Goal: Task Accomplishment & Management: Use online tool/utility

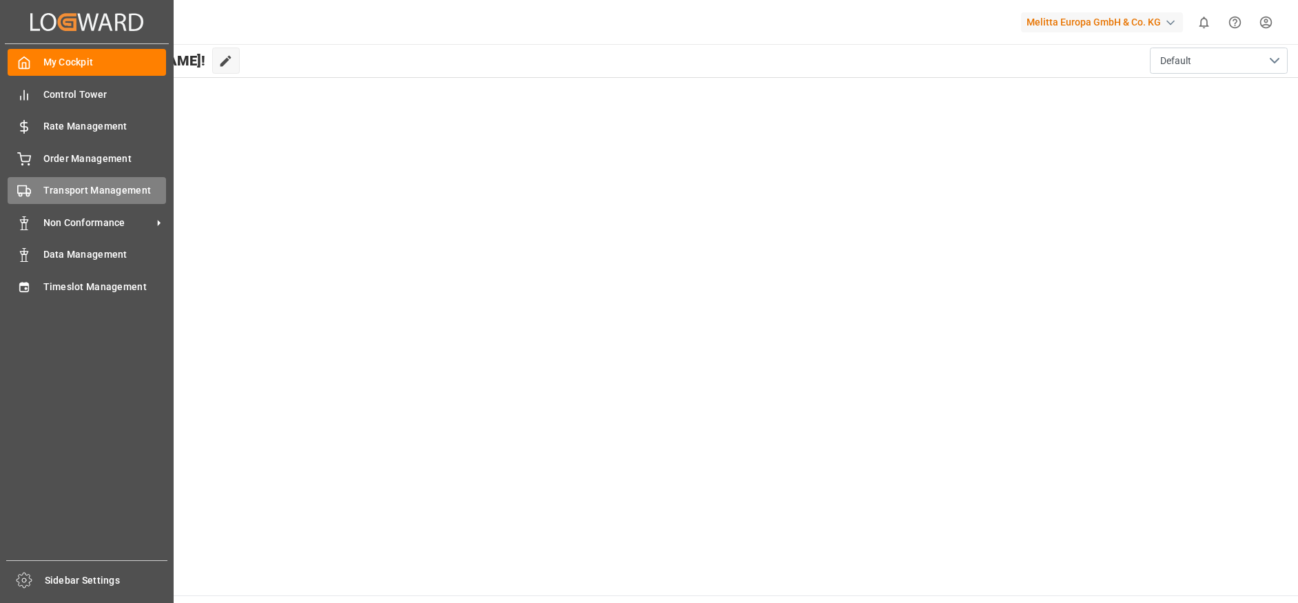
click at [87, 200] on div "Transport Management Transport Management" at bounding box center [87, 190] width 158 height 27
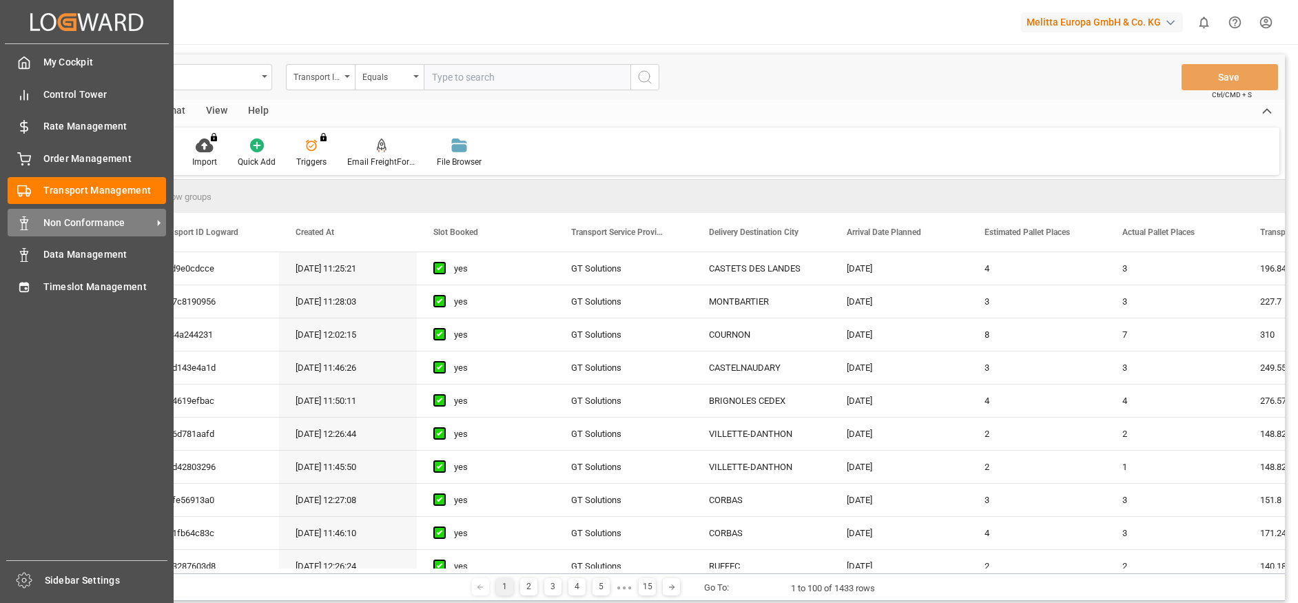
click at [56, 223] on span "Non Conformance" at bounding box center [97, 223] width 109 height 14
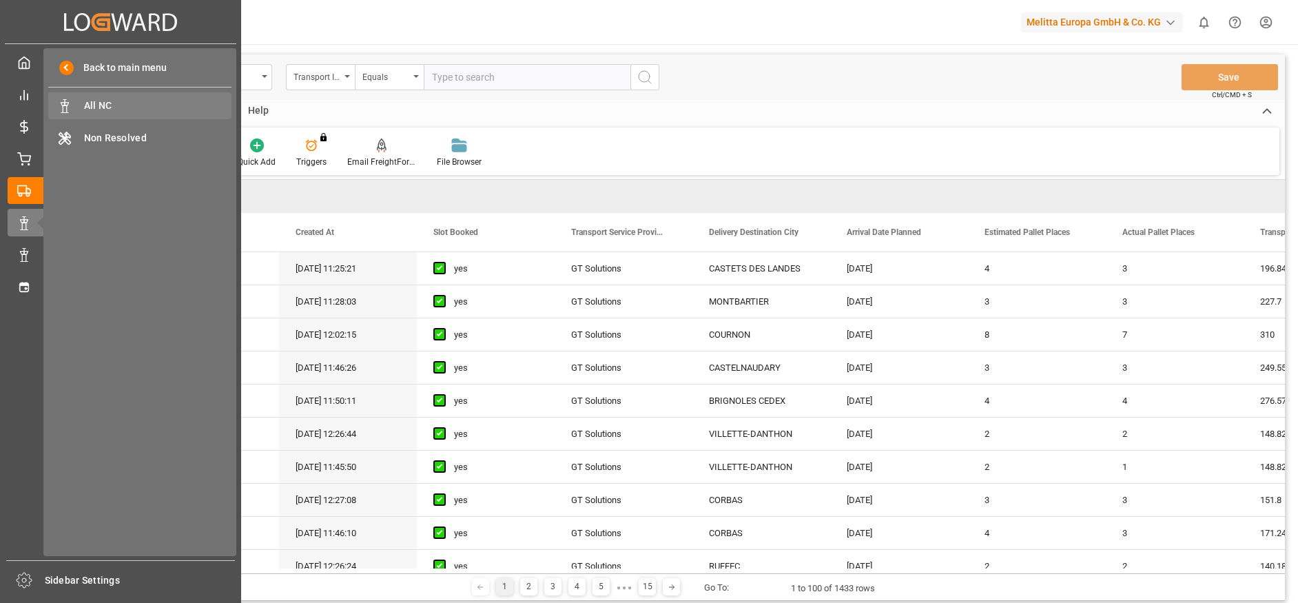
click at [116, 110] on span "All NC" at bounding box center [158, 106] width 148 height 14
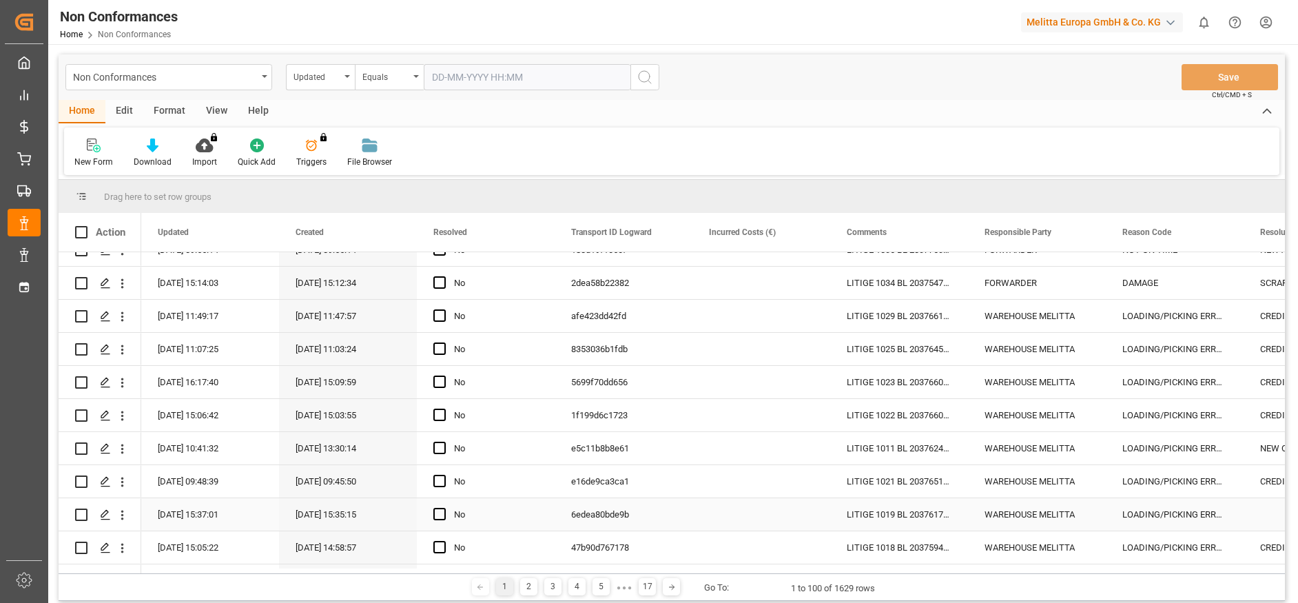
scroll to position [689, 0]
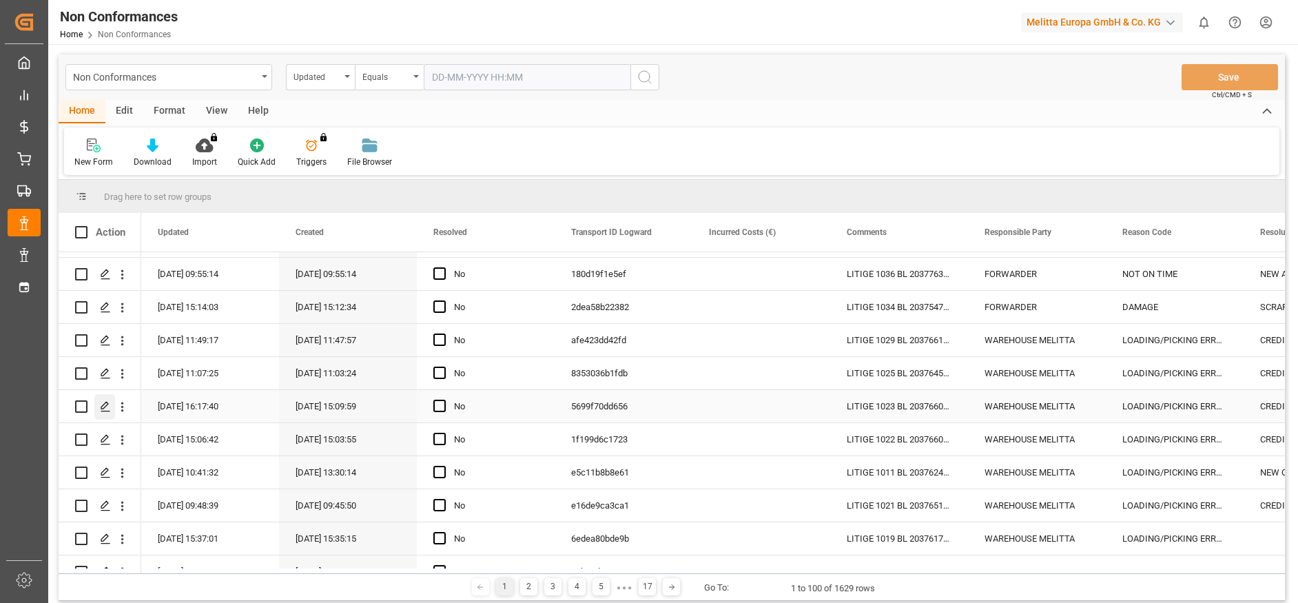
click at [106, 408] on icon "Press SPACE to select this row." at bounding box center [105, 406] width 11 height 11
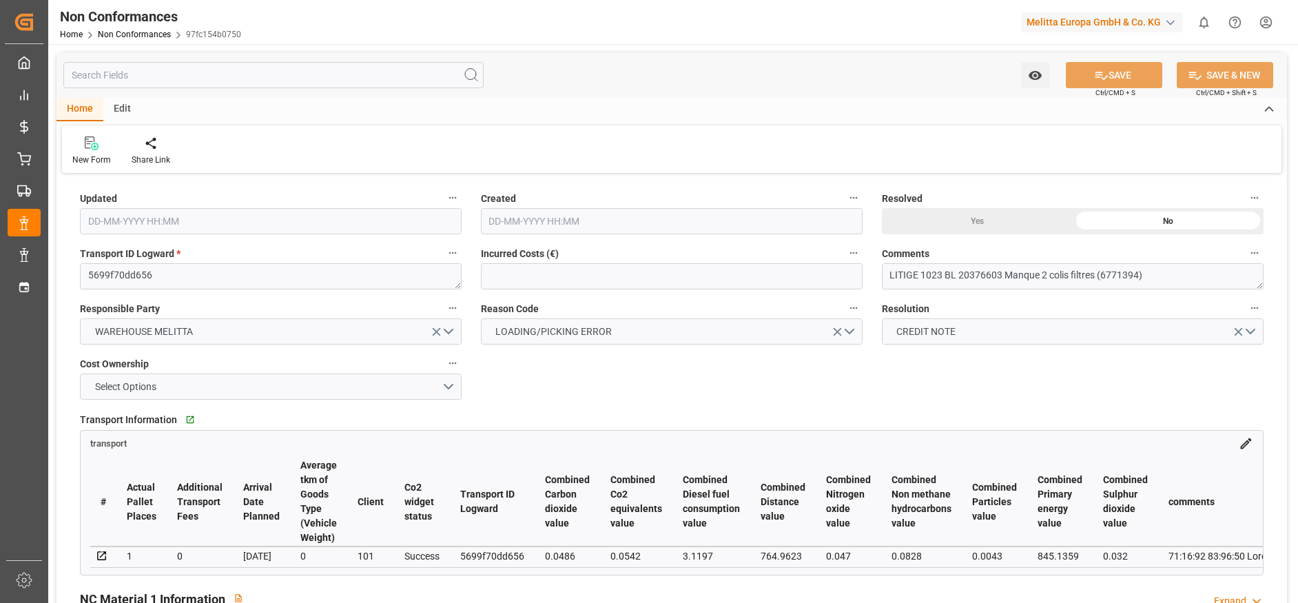
type input "[DATE] 14:17"
type input "[DATE] 13:09"
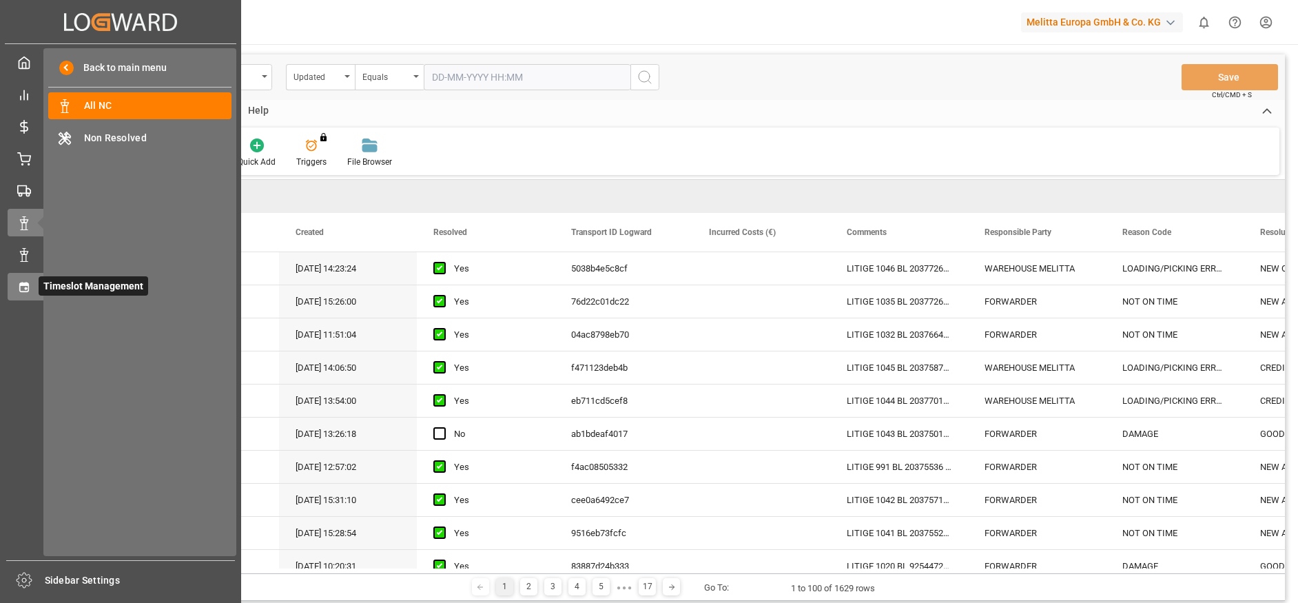
click at [37, 286] on div "Timeslot Management Timeslot Management" at bounding box center [121, 286] width 226 height 27
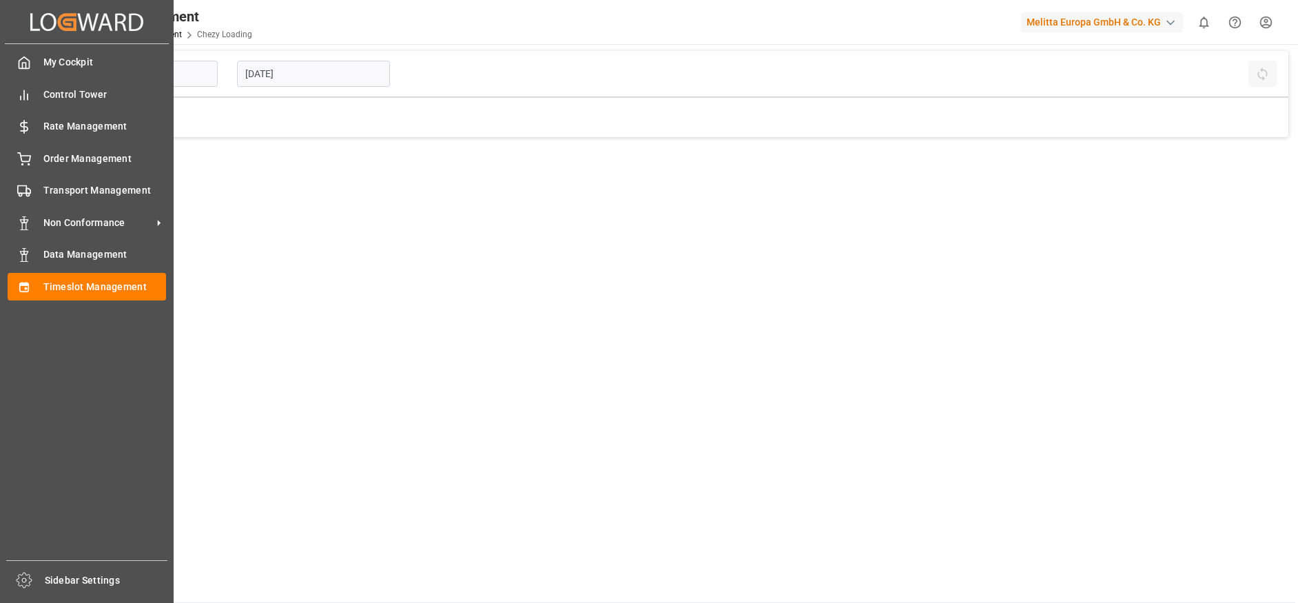
type input "Chezy Loading"
